Goal: Transaction & Acquisition: Download file/media

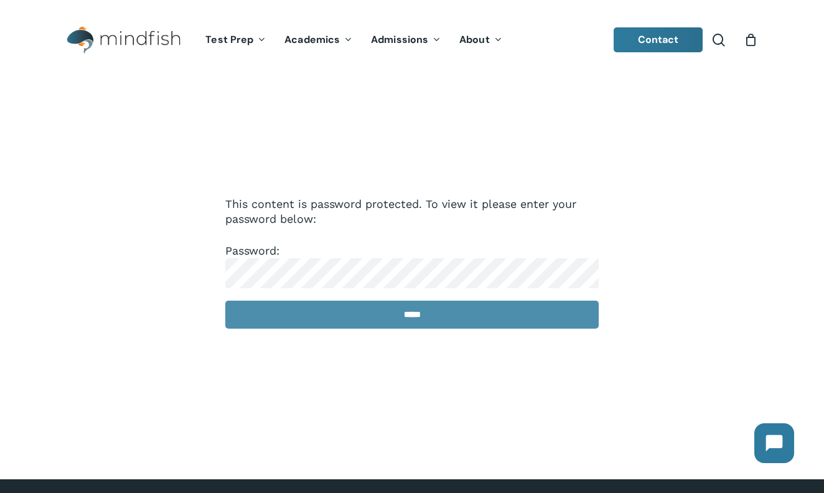
click at [384, 313] on input "*****" at bounding box center [411, 315] width 373 height 28
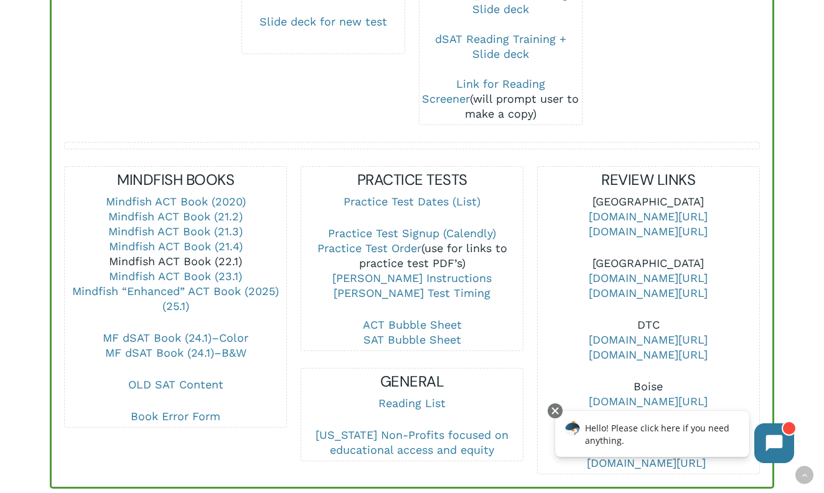
scroll to position [385, 0]
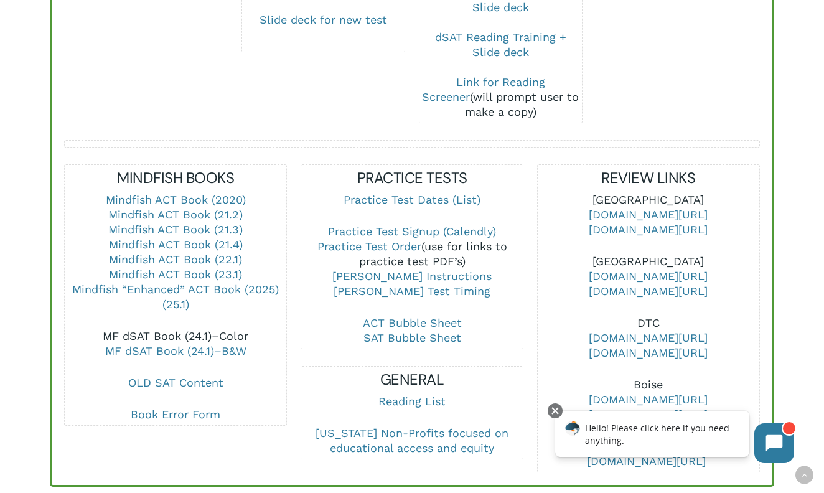
click at [231, 329] on link "MF dSAT Book (24.1)–Color" at bounding box center [176, 335] width 146 height 13
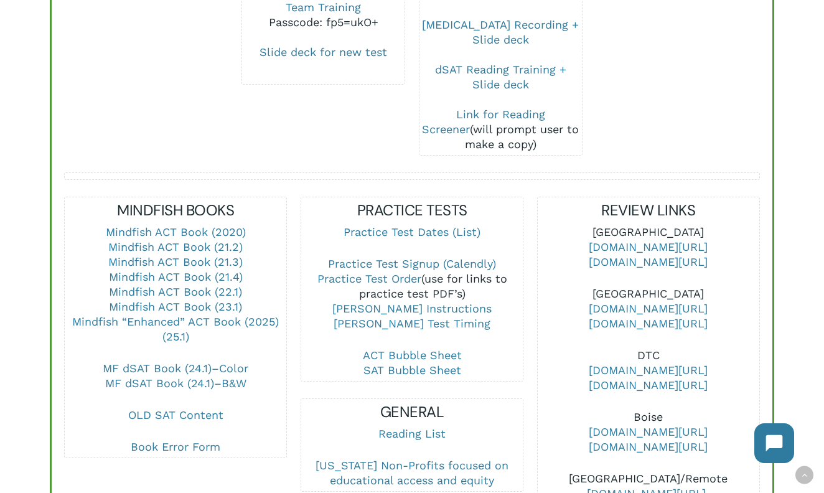
scroll to position [369, 0]
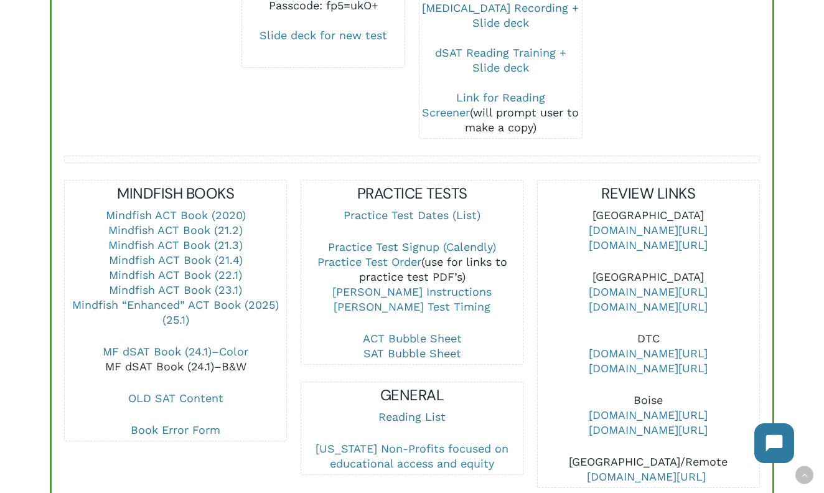
click at [242, 360] on link "MF dSAT Book (24.1)–B&W" at bounding box center [175, 366] width 141 height 13
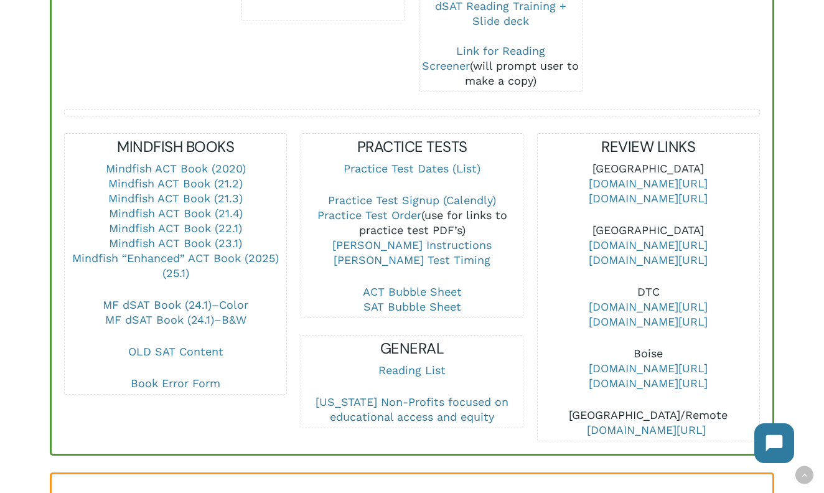
scroll to position [482, 0]
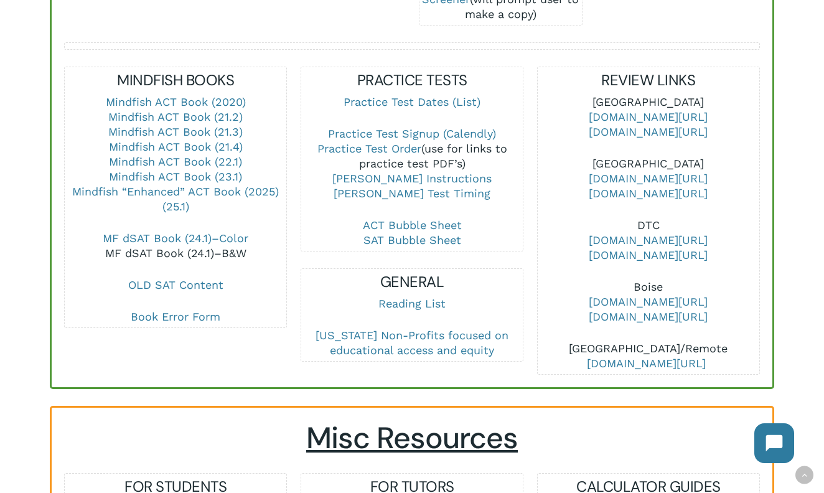
click at [197, 246] on link "MF dSAT Book (24.1)–B&W" at bounding box center [175, 252] width 141 height 13
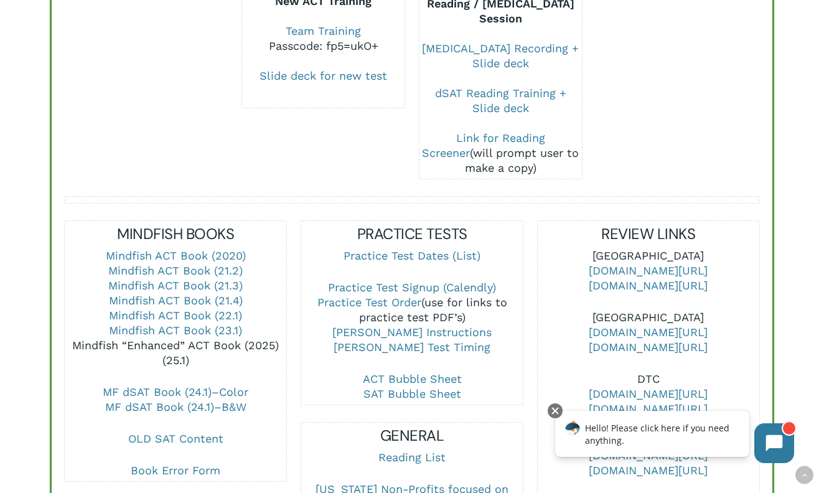
scroll to position [340, 0]
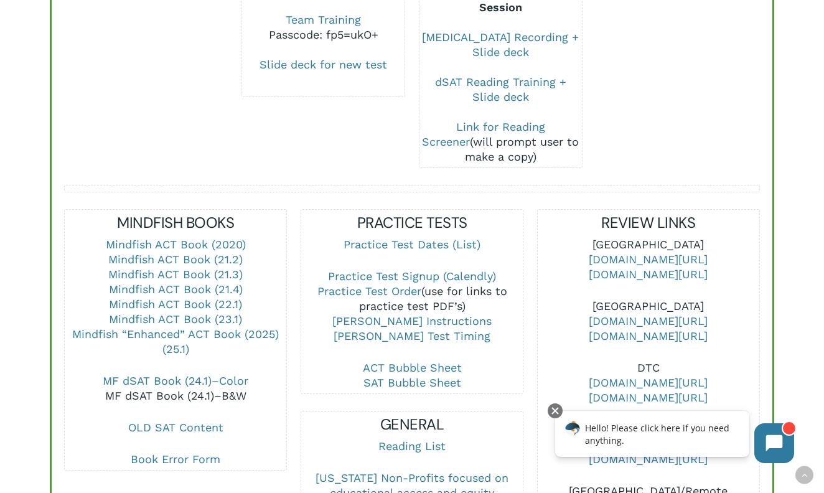
click at [227, 389] on link "MF dSAT Book (24.1)–B&W" at bounding box center [175, 395] width 141 height 13
